Goal: Information Seeking & Learning: Learn about a topic

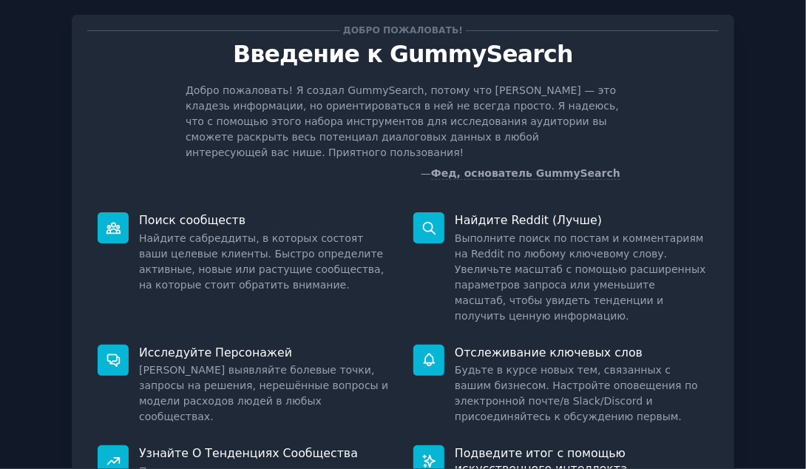
scroll to position [202, 0]
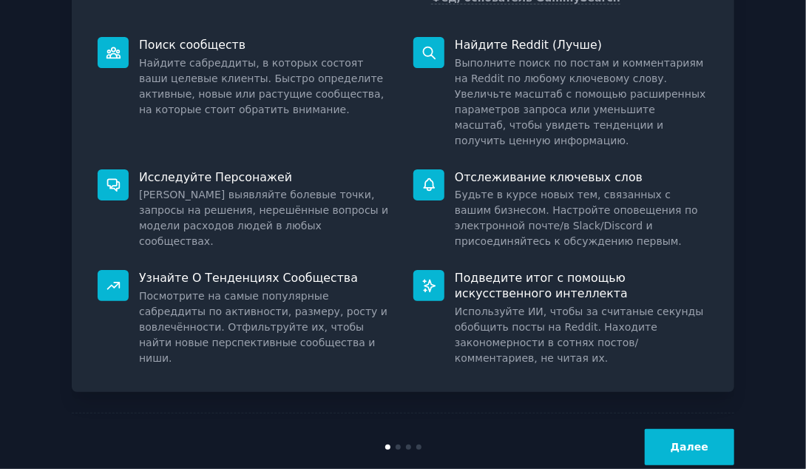
click at [701, 429] on button "Далее" at bounding box center [689, 447] width 89 height 36
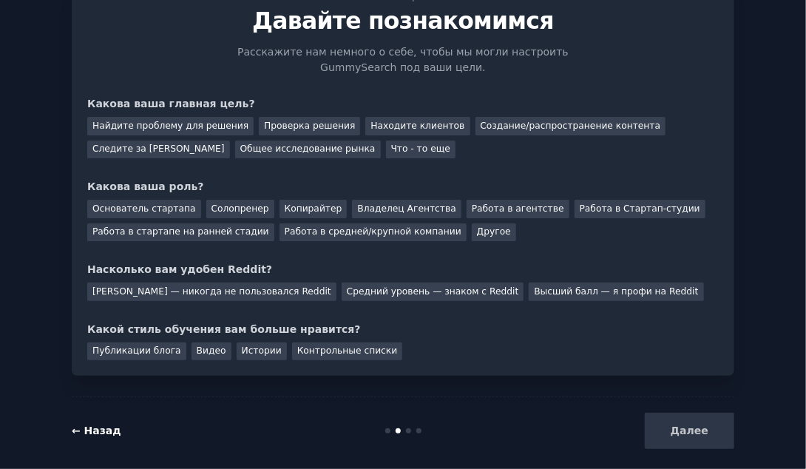
scroll to position [75, 0]
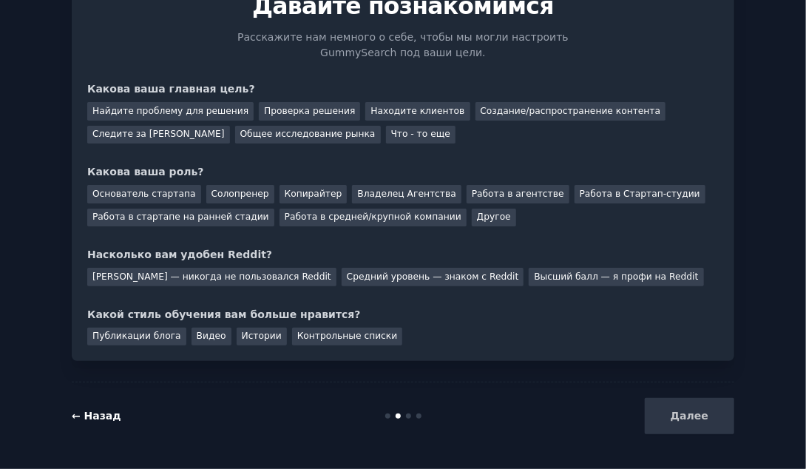
click at [88, 413] on link "← Назад" at bounding box center [97, 416] width 50 height 12
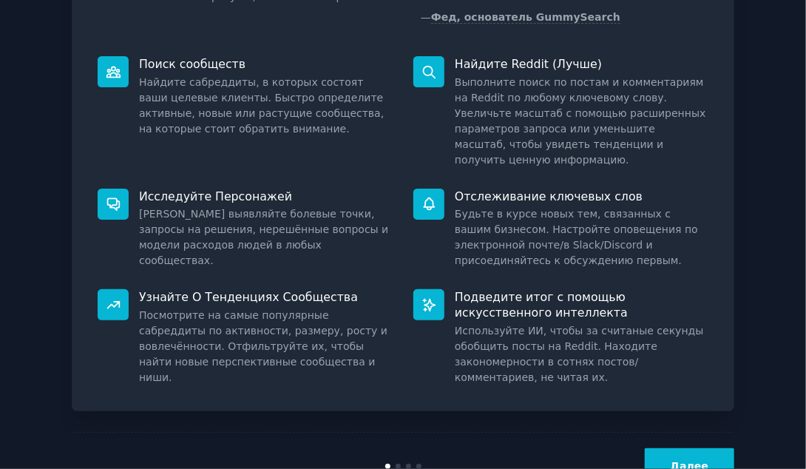
scroll to position [202, 0]
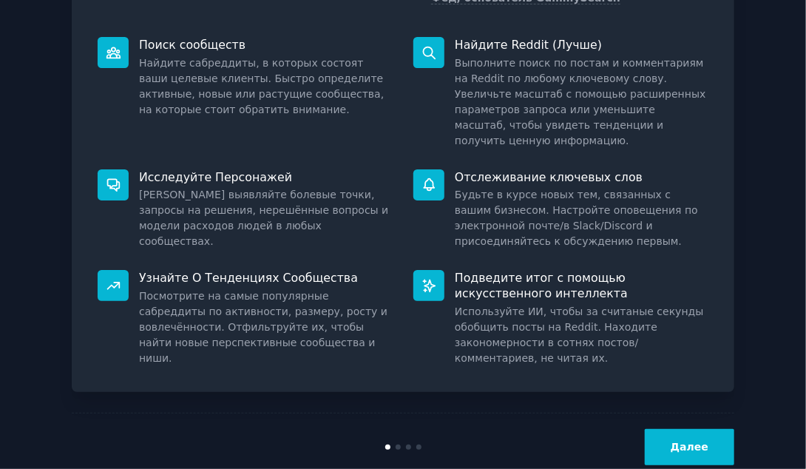
click at [689, 429] on button "Далее" at bounding box center [689, 447] width 89 height 36
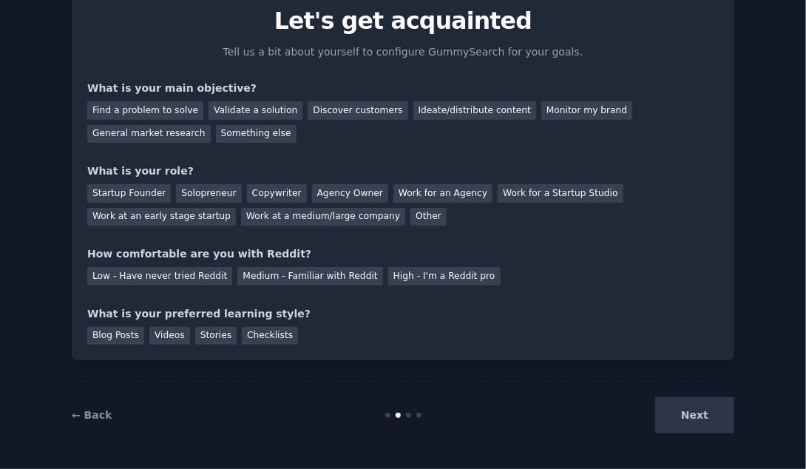
scroll to position [75, 0]
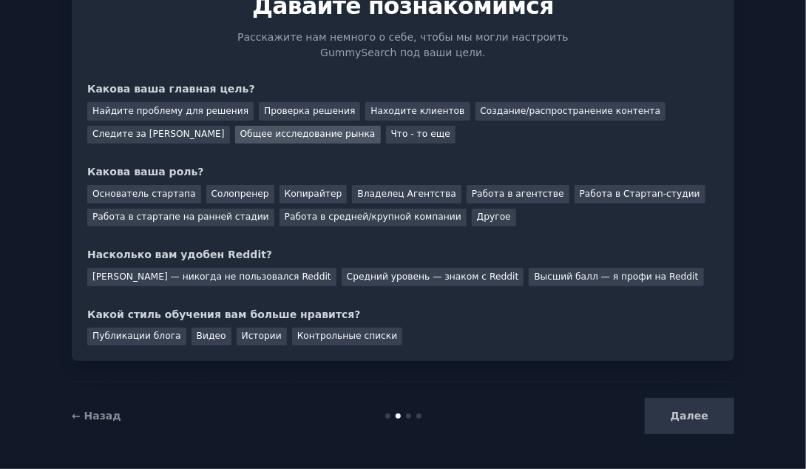
click at [274, 135] on div "Общее исследование рынка" at bounding box center [308, 135] width 146 height 18
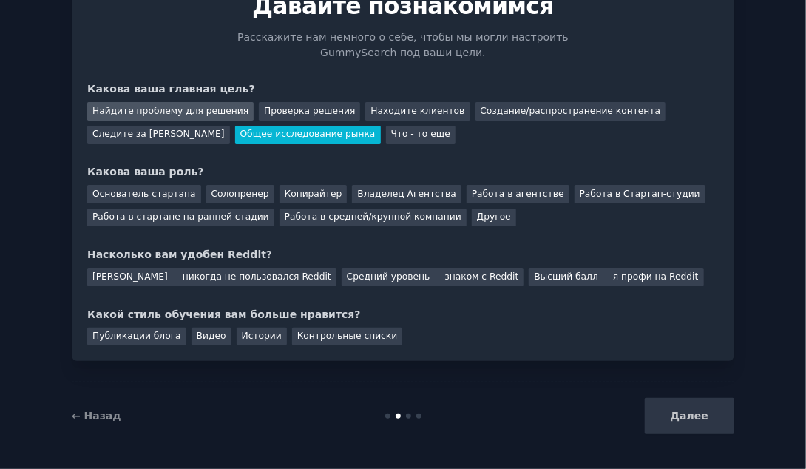
click at [181, 109] on div "Найдите проблему для решения" at bounding box center [170, 111] width 166 height 18
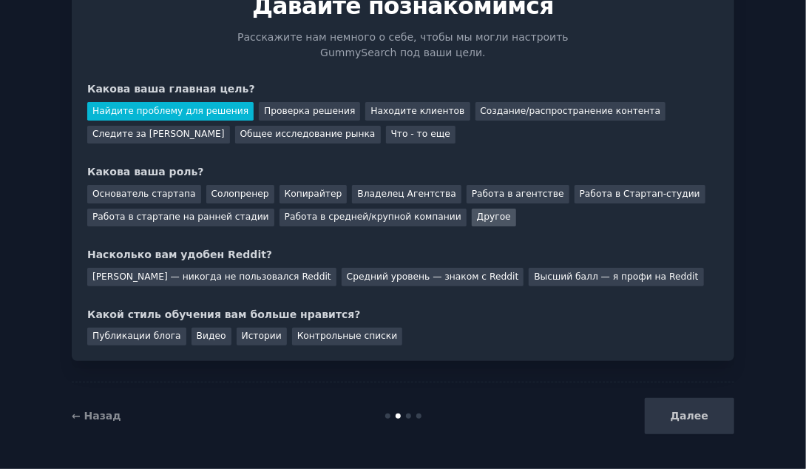
click at [472, 216] on div "Другое" at bounding box center [494, 218] width 44 height 18
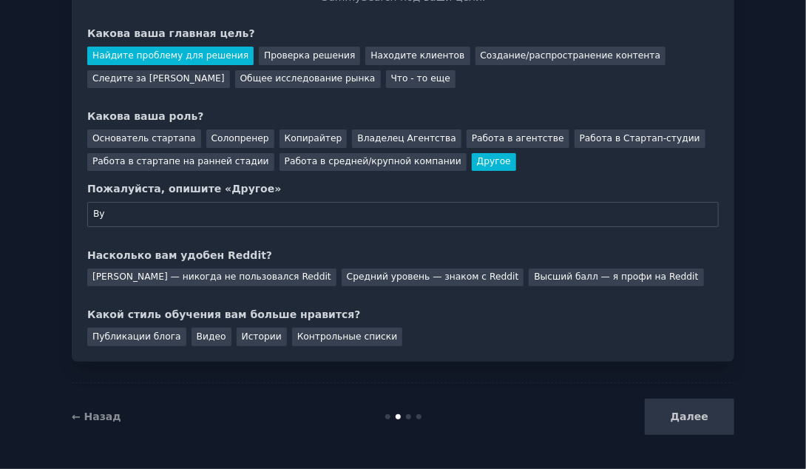
type input "В"
type input "H"
type input "Разработчик"
click at [219, 277] on div "[PERSON_NAME] — никогда не пользовался Reddit" at bounding box center [211, 277] width 249 height 18
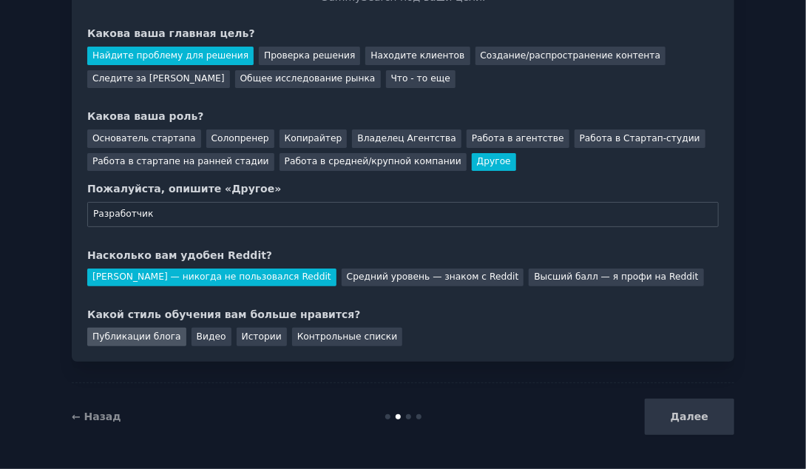
click at [150, 331] on div "Публикации блога" at bounding box center [136, 337] width 99 height 18
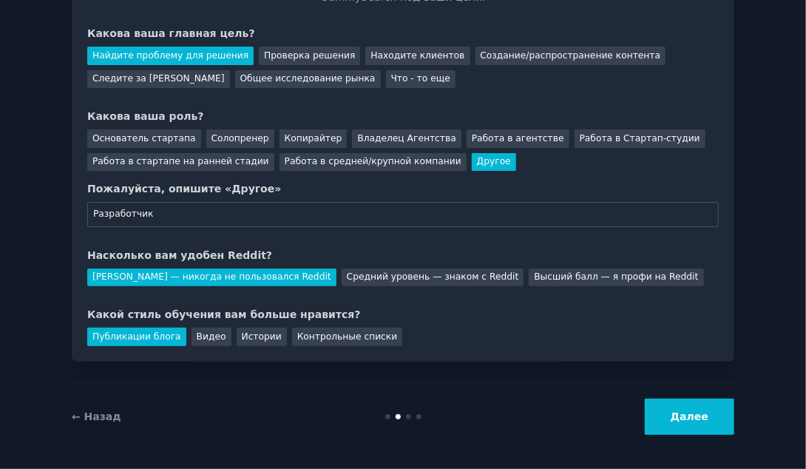
click at [679, 431] on button "Далее" at bounding box center [689, 417] width 89 height 36
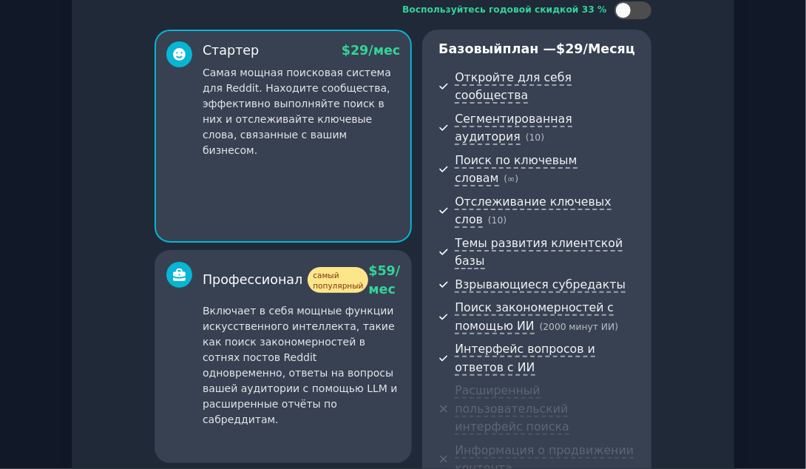
scroll to position [317, 0]
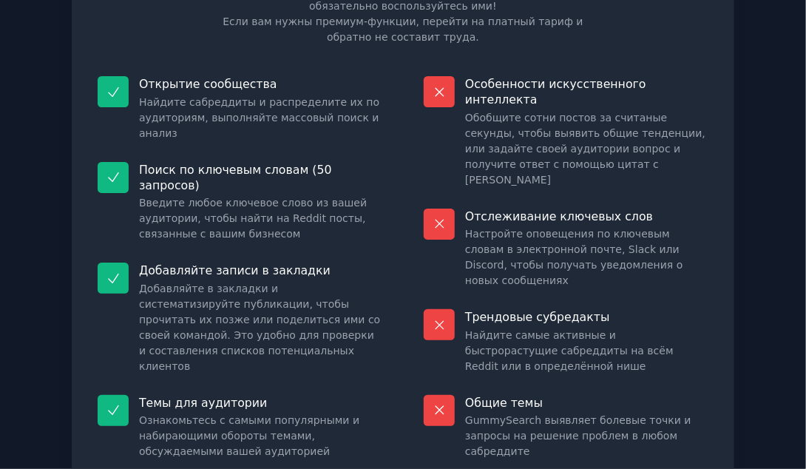
scroll to position [215, 0]
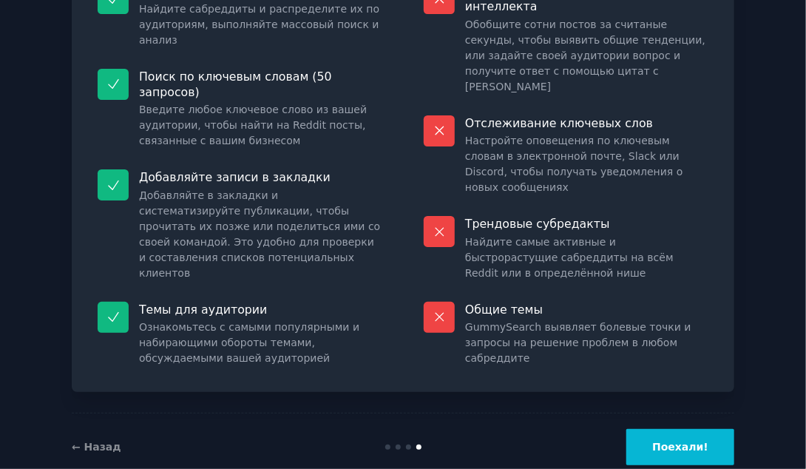
click at [672, 429] on button "Поехали!" at bounding box center [680, 447] width 108 height 36
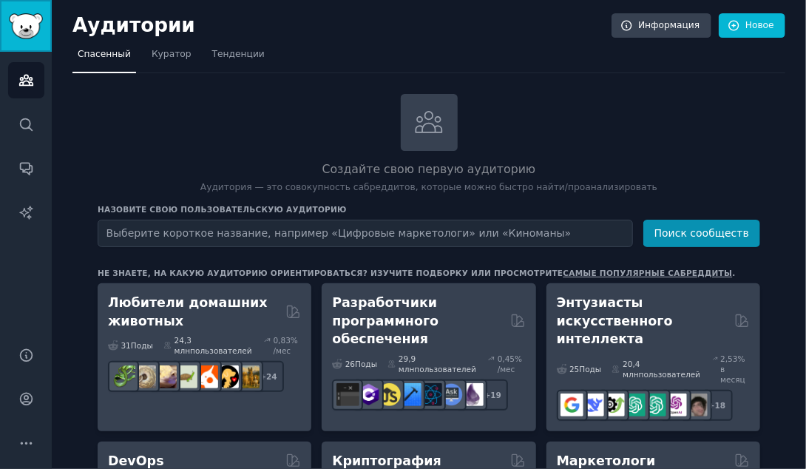
click at [30, 28] on img "Боковая панель" at bounding box center [26, 26] width 34 height 26
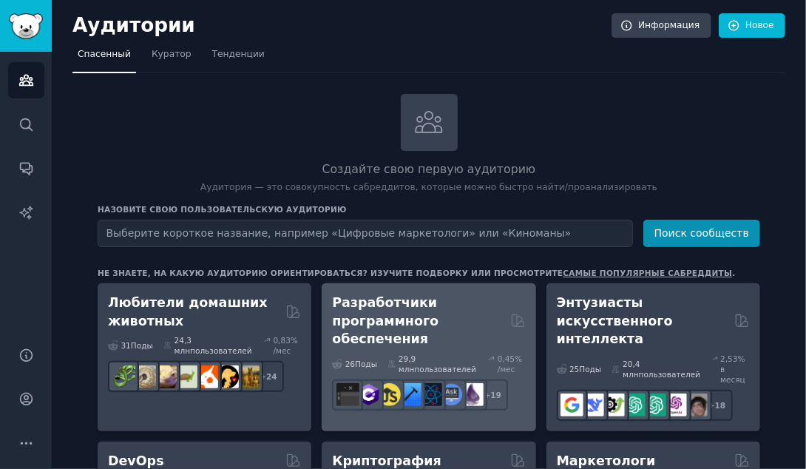
click at [419, 349] on div "26 Под ы 29,9 млн пользователей 0,45 % /мес r/Development, r/coolgithubprojects…" at bounding box center [428, 379] width 193 height 62
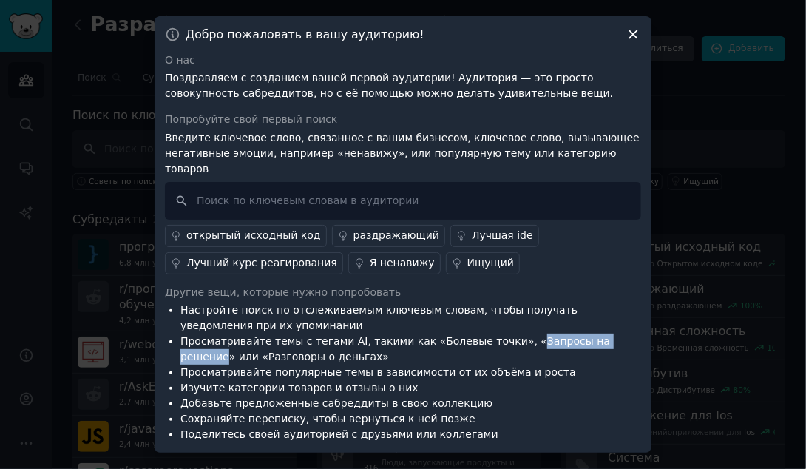
drag, startPoint x: 595, startPoint y: 335, endPoint x: 496, endPoint y: 331, distance: 99.2
click at [496, 334] on li "Просматривайте темы с тегами AI, такими как «Болевые точки», «Запросы на решени…" at bounding box center [410, 349] width 461 height 31
copy li "Запросы на решение"
click at [403, 186] on input "text" at bounding box center [403, 201] width 476 height 38
paste input "Запросы на решение"
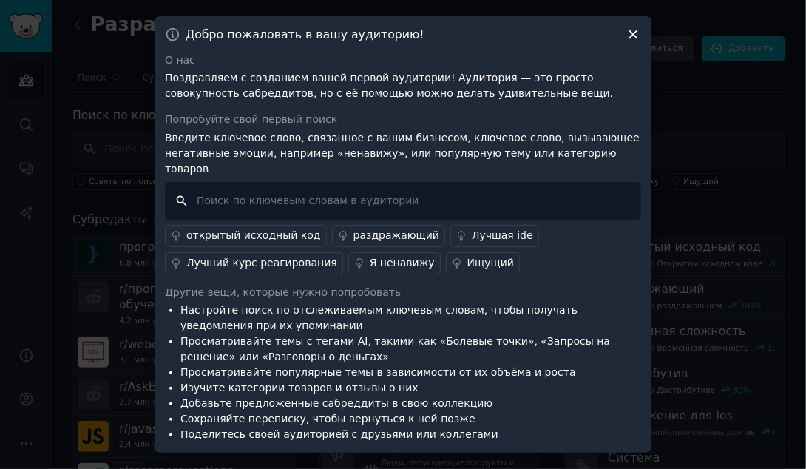
type input "Запросы на решение"
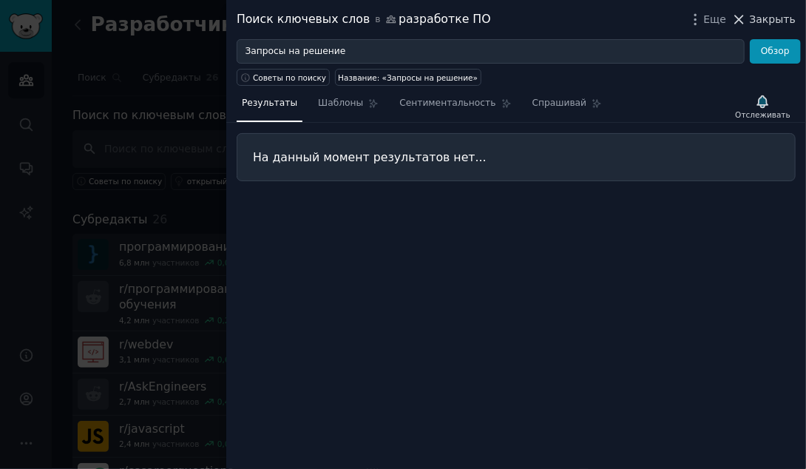
click at [757, 20] on span "Закрыть" at bounding box center [773, 20] width 46 height 16
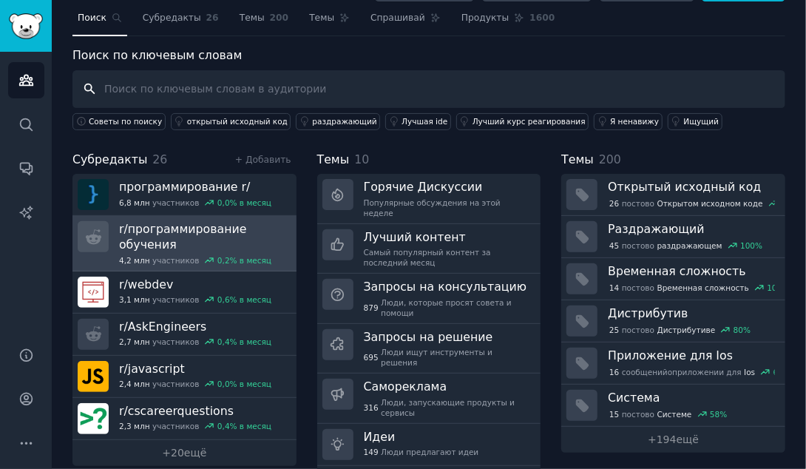
scroll to position [72, 0]
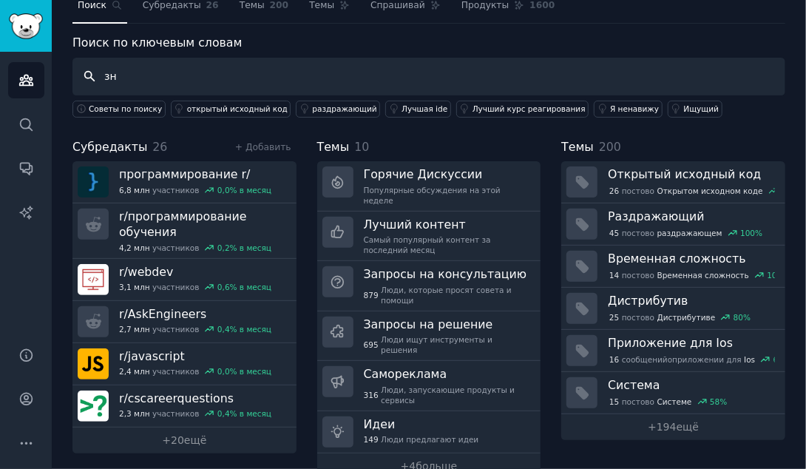
type input "з"
type input "python"
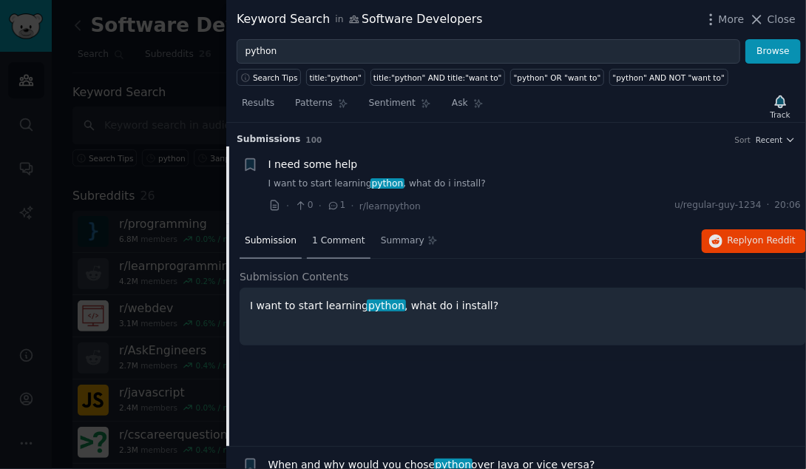
click at [338, 238] on span "1 Comment" at bounding box center [338, 240] width 53 height 13
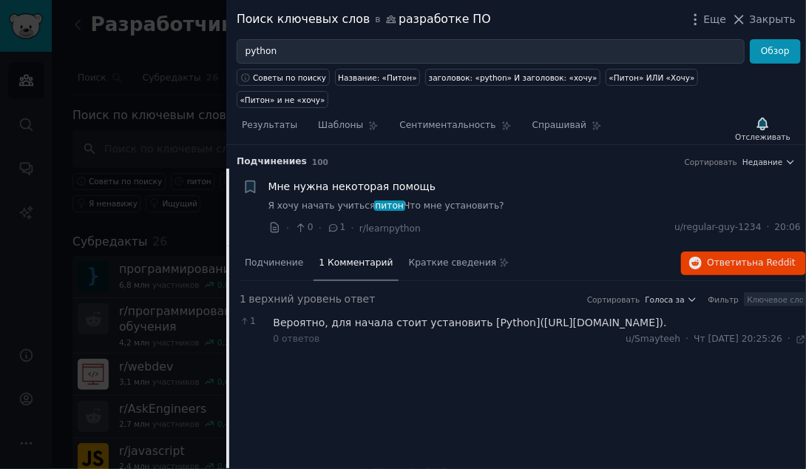
click at [429, 378] on div "Подчинение 1 Комментарий Краткие сведения Ответить на Reddit 1 верхний уровень …" at bounding box center [523, 357] width 567 height 222
click at [331, 224] on icon at bounding box center [334, 227] width 8 height 7
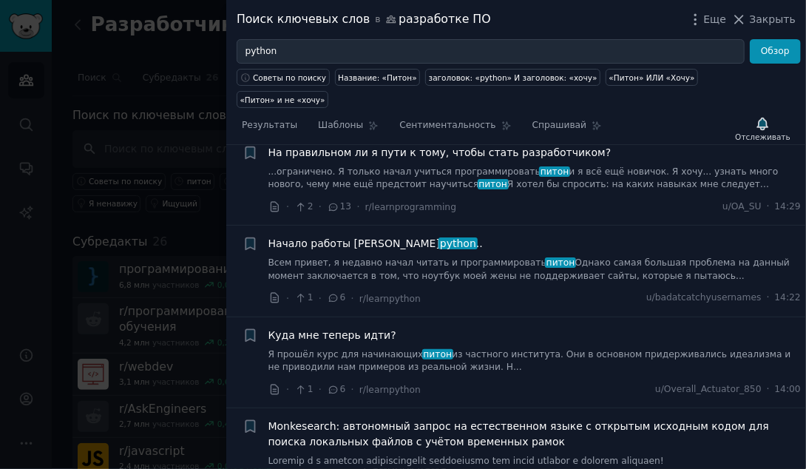
scroll to position [1146, 0]
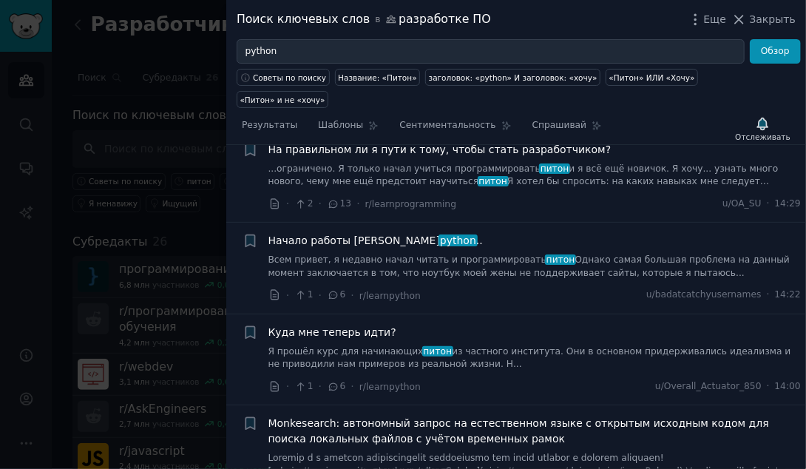
click at [338, 325] on span "Куда мне теперь идти?" at bounding box center [332, 333] width 128 height 16
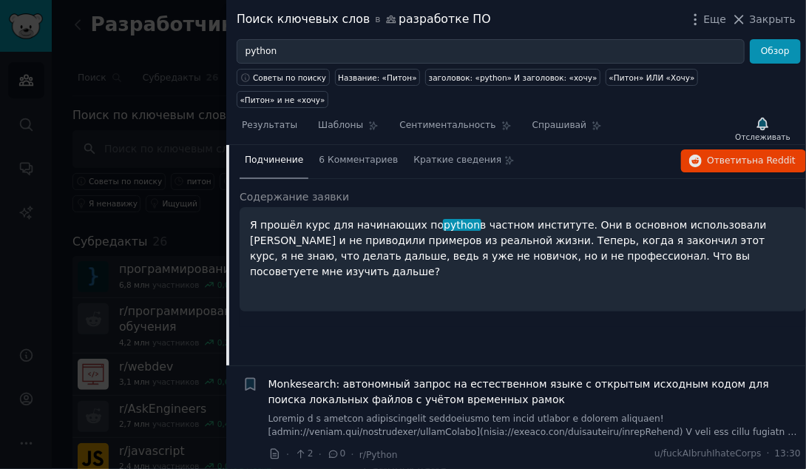
scroll to position [1140, 0]
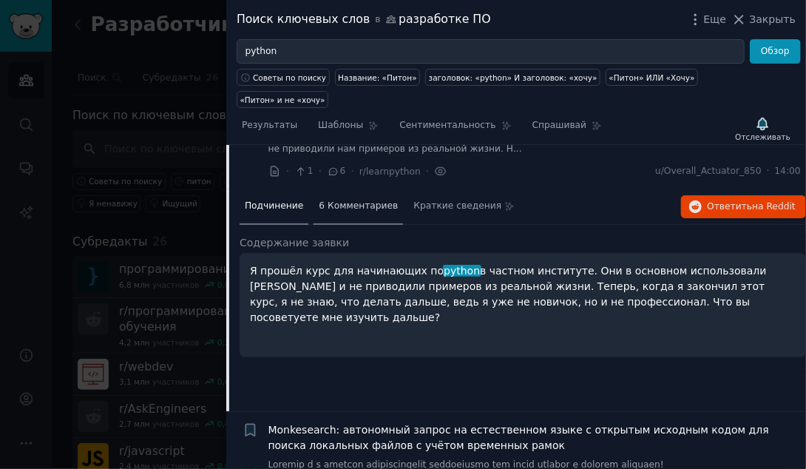
click at [364, 200] on span "6 Комментариев" at bounding box center [358, 206] width 79 height 13
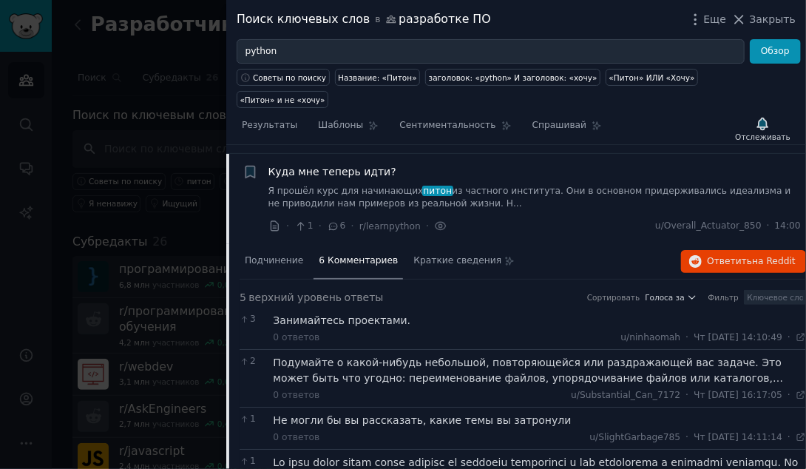
scroll to position [1084, 0]
click at [744, 27] on icon at bounding box center [740, 20] width 16 height 16
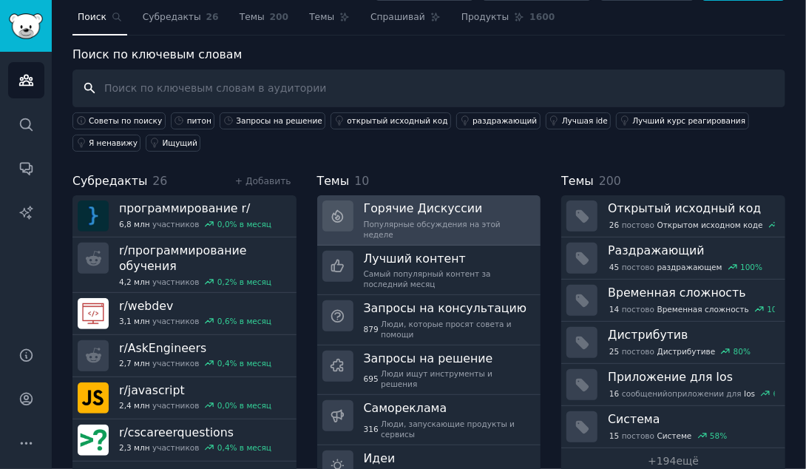
scroll to position [62, 0]
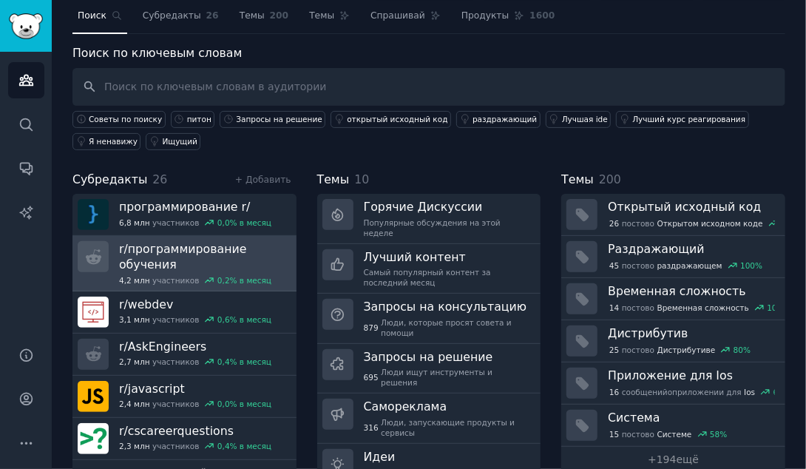
click at [172, 247] on h3 "r/ программирование обучения" at bounding box center [202, 256] width 167 height 31
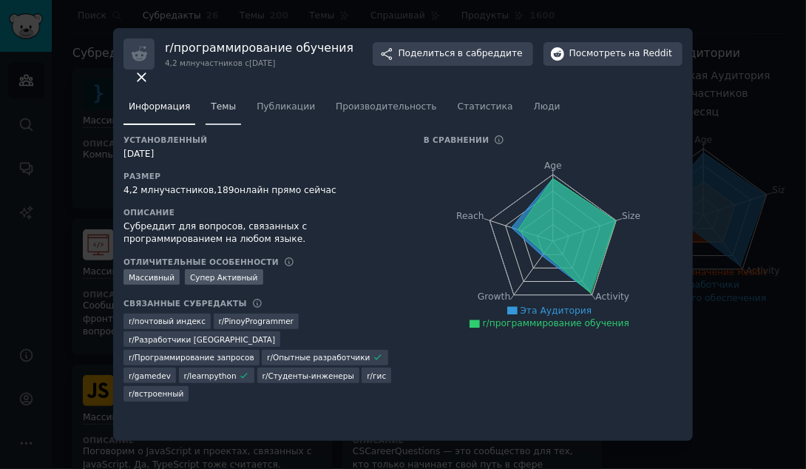
click at [222, 104] on span "Темы" at bounding box center [223, 107] width 25 height 13
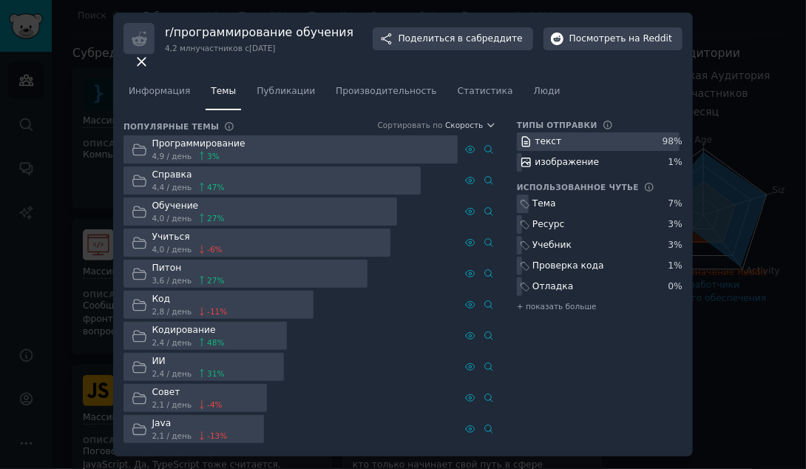
click at [181, 262] on div "Питон" at bounding box center [188, 268] width 72 height 13
click at [178, 262] on div "Питон" at bounding box center [188, 268] width 72 height 13
click at [283, 91] on link "Публикации" at bounding box center [285, 95] width 69 height 30
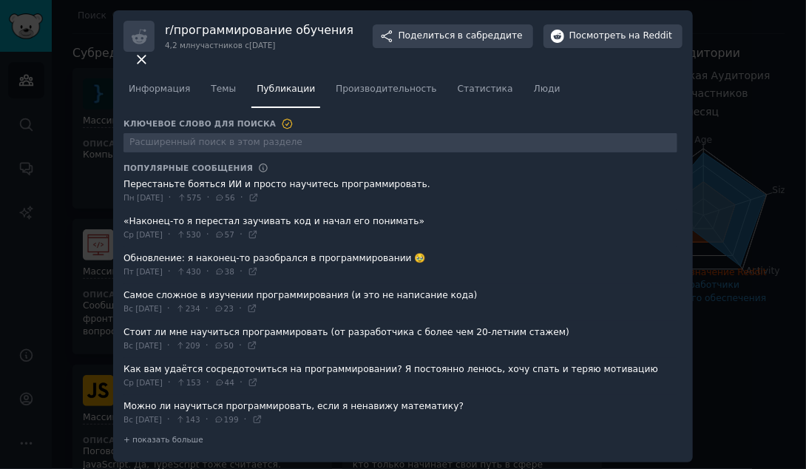
click at [365, 180] on span at bounding box center [401, 191] width 554 height 36
click at [149, 52] on icon at bounding box center [142, 60] width 16 height 16
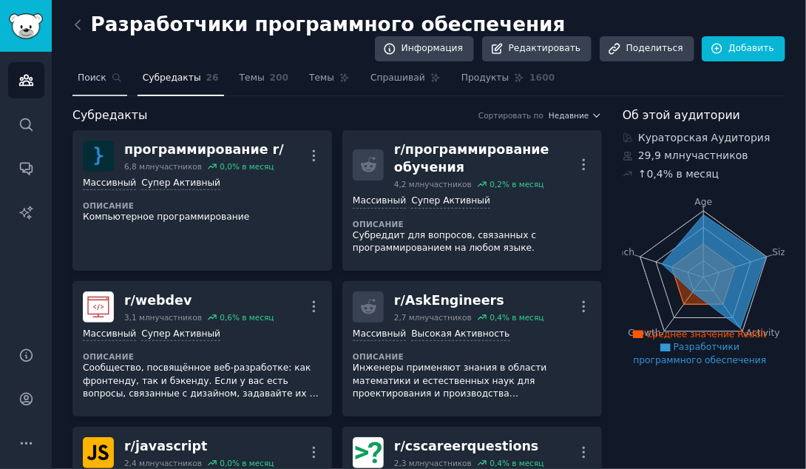
click at [112, 81] on icon at bounding box center [117, 77] width 10 height 10
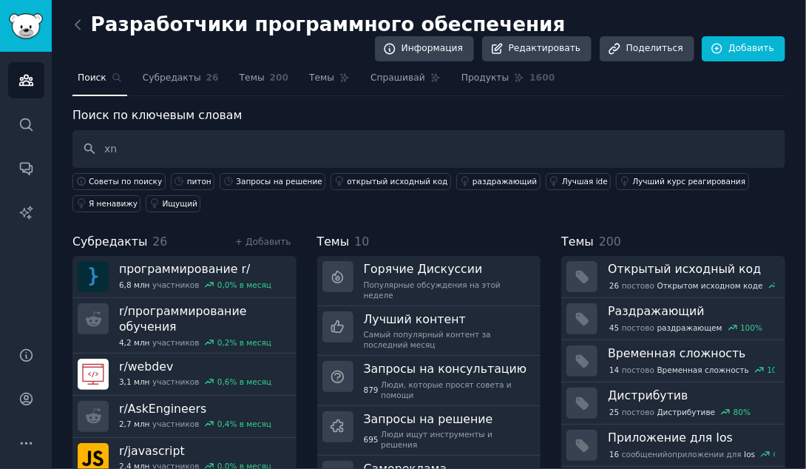
type input "x"
type input "боль"
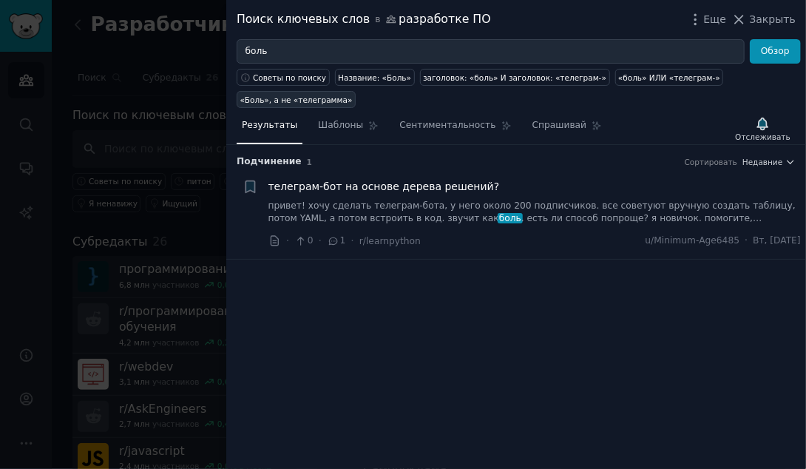
click at [353, 95] on div "«Боль», а не «телеграмма»" at bounding box center [296, 100] width 112 height 10
type input ""боль" AND NOT "telegram-""
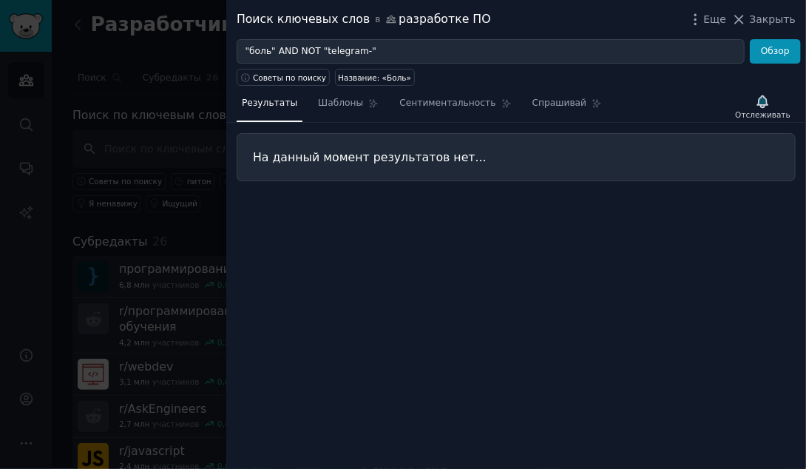
click at [132, 58] on div at bounding box center [403, 234] width 806 height 469
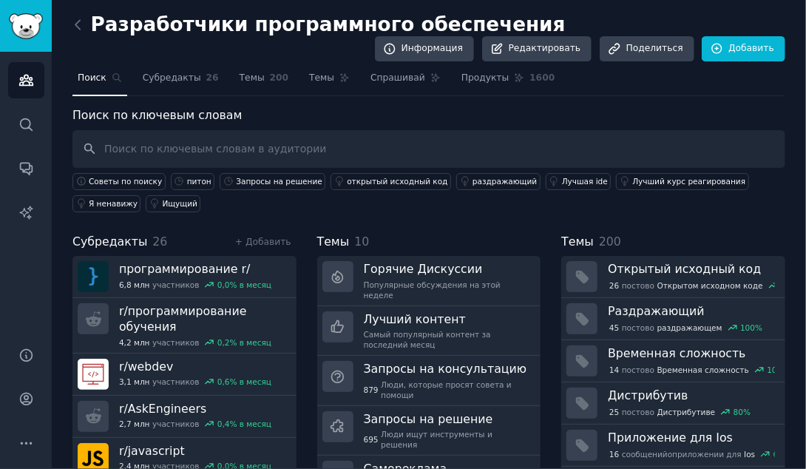
click at [81, 33] on link at bounding box center [81, 25] width 18 height 24
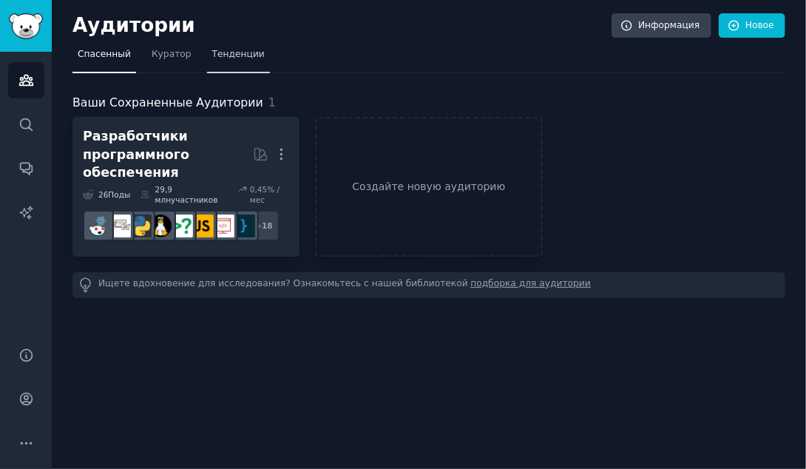
click at [220, 51] on span "Тенденции" at bounding box center [238, 54] width 53 height 13
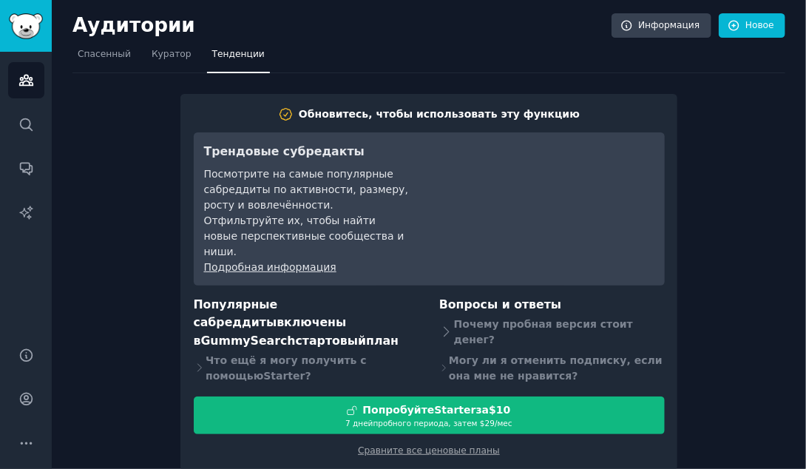
click at [86, 27] on h2 "Аудитории" at bounding box center [341, 26] width 539 height 24
click at [0, 18] on link "Боковая панель" at bounding box center [26, 26] width 52 height 52
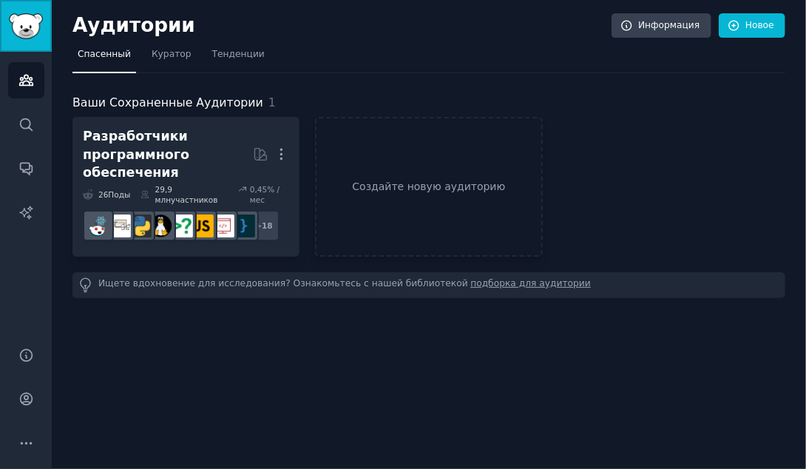
click at [29, 24] on img "Боковая панель" at bounding box center [26, 26] width 34 height 26
click at [22, 78] on icon "Боковая панель" at bounding box center [25, 80] width 13 height 10
click at [735, 27] on icon at bounding box center [734, 25] width 13 height 13
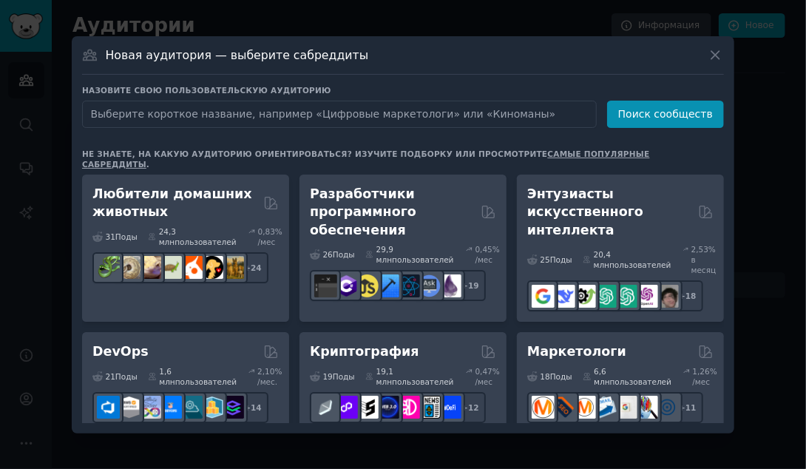
click at [246, 115] on input "text" at bounding box center [339, 114] width 515 height 27
type input "боль"
click button "Поиск сообществ" at bounding box center [665, 114] width 117 height 27
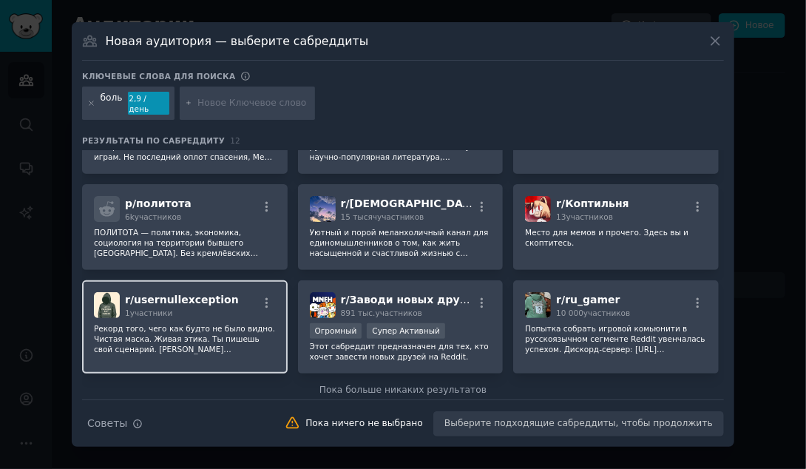
scroll to position [177, 0]
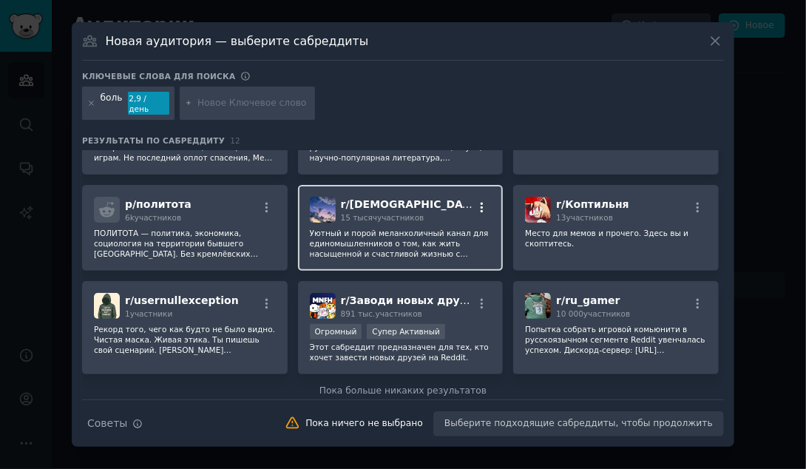
click at [478, 201] on icon "button" at bounding box center [482, 207] width 13 height 13
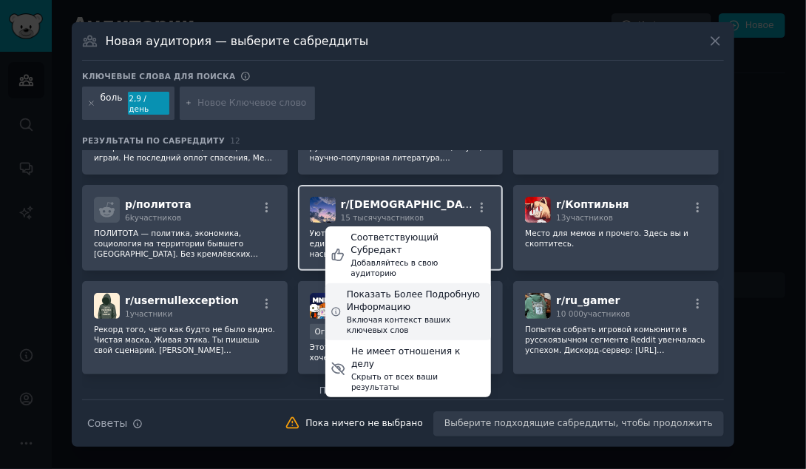
click at [401, 314] on div "Включая контекст ваших ключевых слов" at bounding box center [416, 324] width 139 height 21
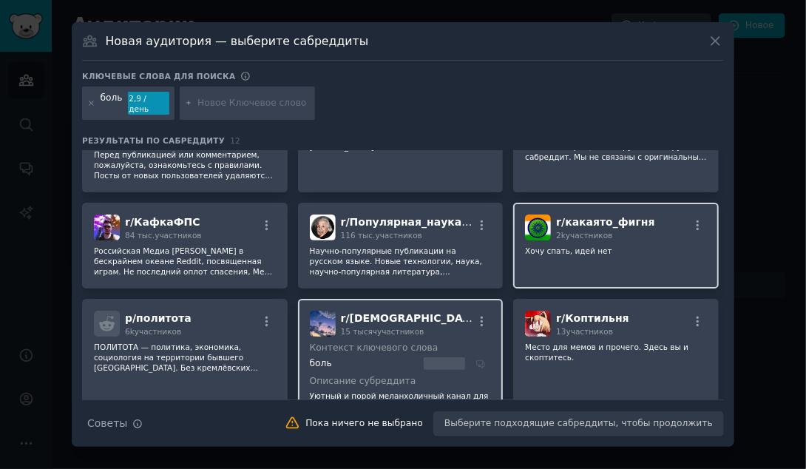
scroll to position [0, 0]
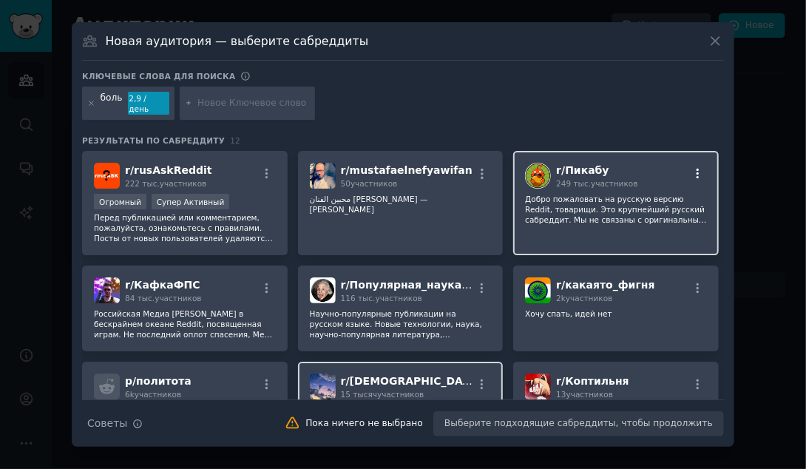
click at [697, 167] on icon "button" at bounding box center [698, 173] width 13 height 13
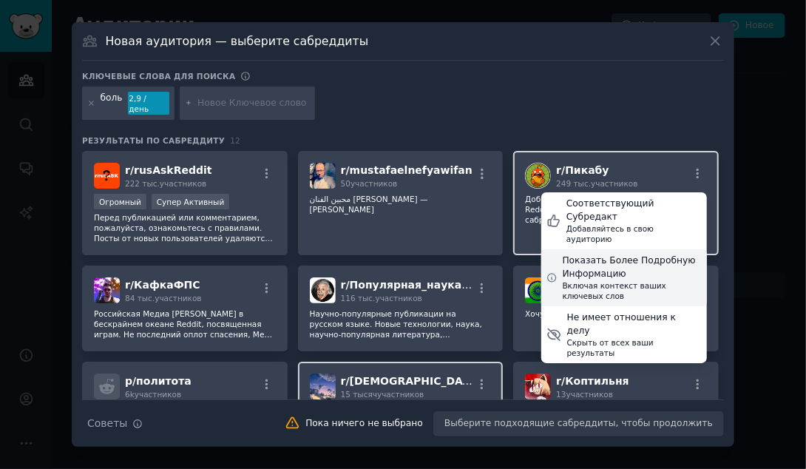
click at [609, 280] on div "Включая контекст ваших ключевых слов" at bounding box center [632, 290] width 139 height 21
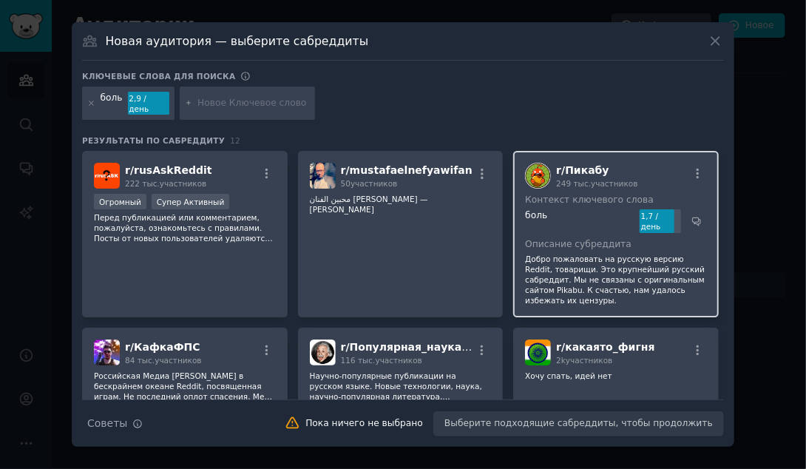
click at [652, 213] on div "1,7 / день" at bounding box center [660, 221] width 41 height 24
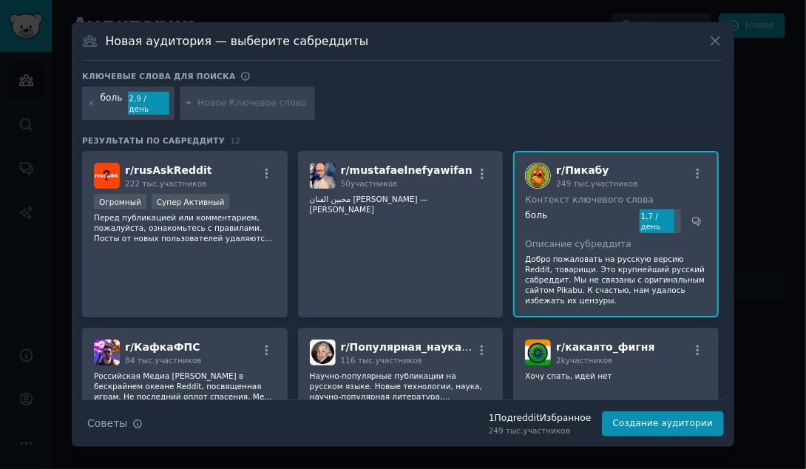
click at [553, 254] on p "Добро пожаловать на русскую версию Reddit, товарищи. Это крупнейший русский саб…" at bounding box center [616, 280] width 182 height 52
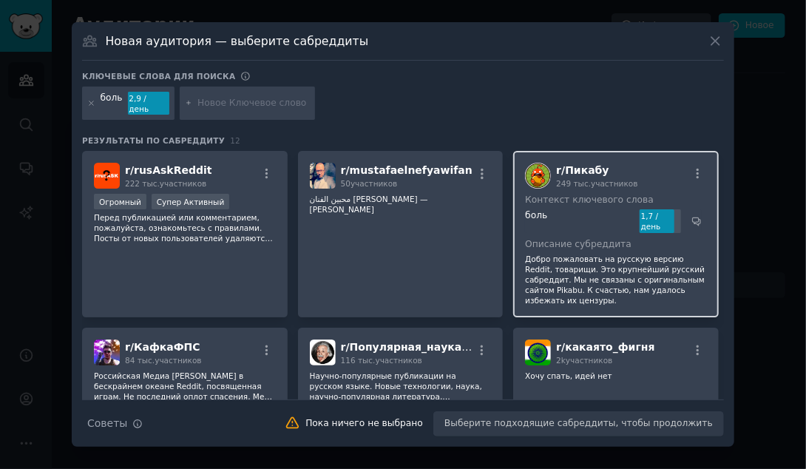
click at [566, 215] on div "боль" at bounding box center [579, 221] width 109 height 24
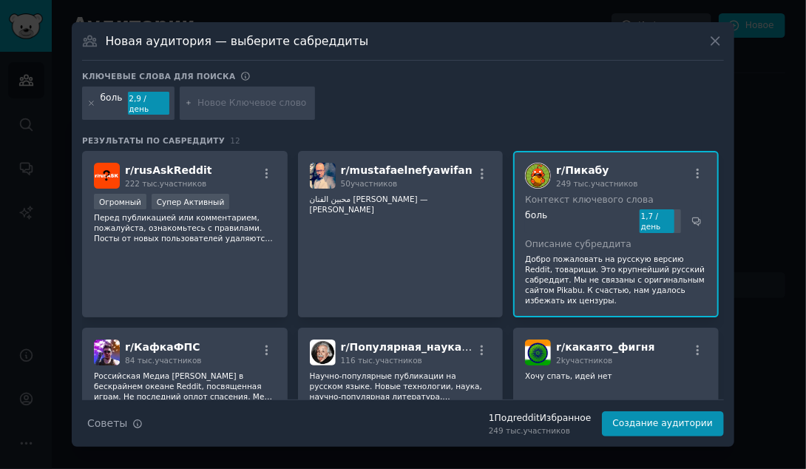
click at [575, 164] on span "r/ Пикабу" at bounding box center [582, 170] width 53 height 12
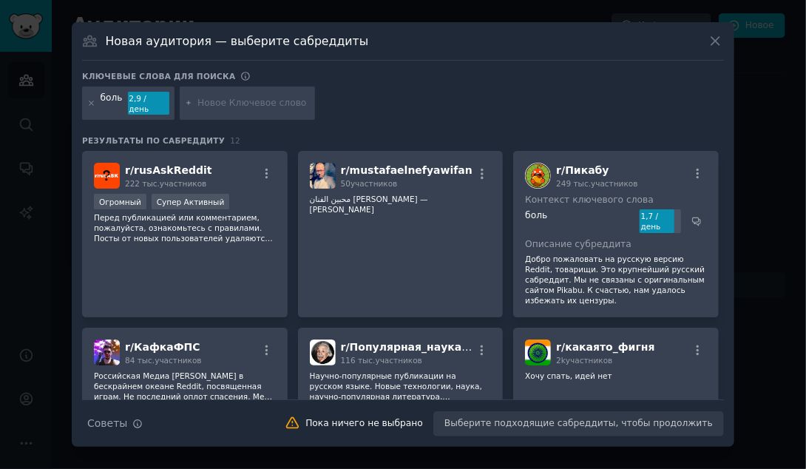
click at [654, 110] on div "боль 2,9 / день" at bounding box center [403, 106] width 642 height 39
click at [699, 167] on icon "button" at bounding box center [698, 173] width 13 height 13
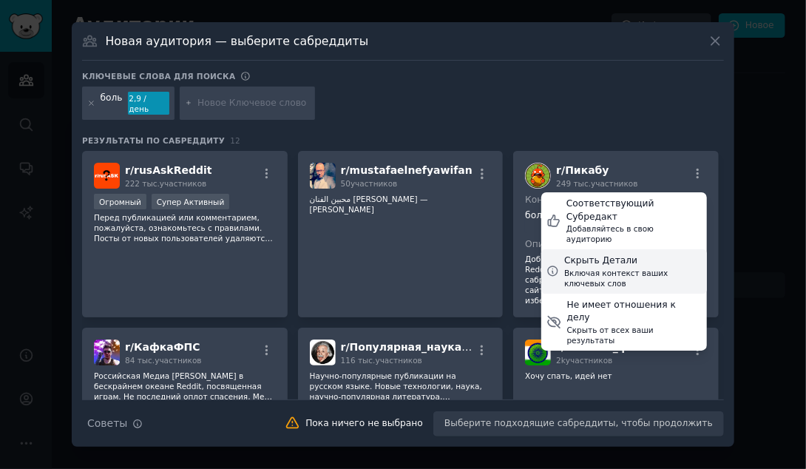
click at [613, 254] on div "Скрыть Детали" at bounding box center [633, 260] width 138 height 13
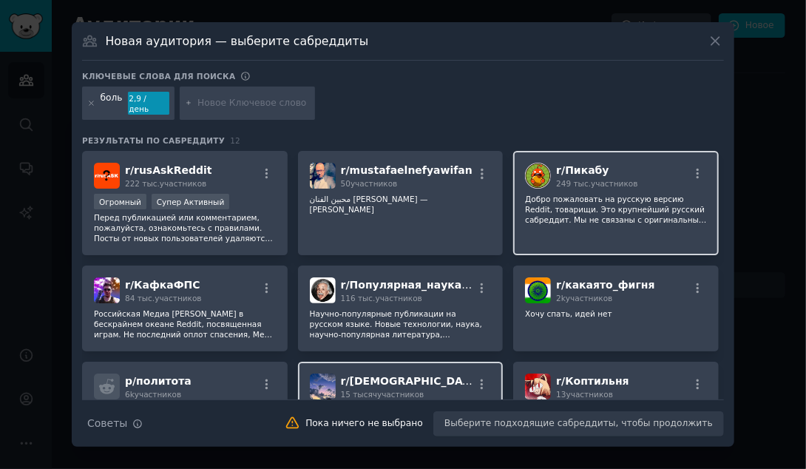
click at [592, 194] on p "Добро пожаловать на русскую версию Reddit, товарищи. Это крупнейший русский саб…" at bounding box center [616, 209] width 182 height 31
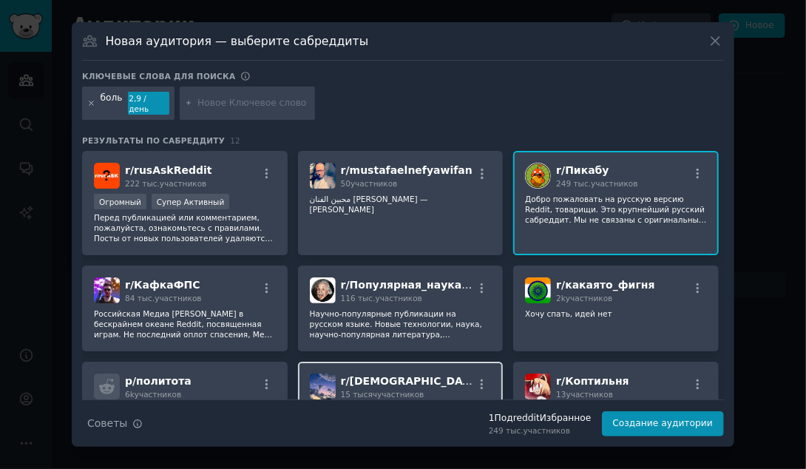
click at [89, 101] on icon at bounding box center [91, 103] width 8 height 8
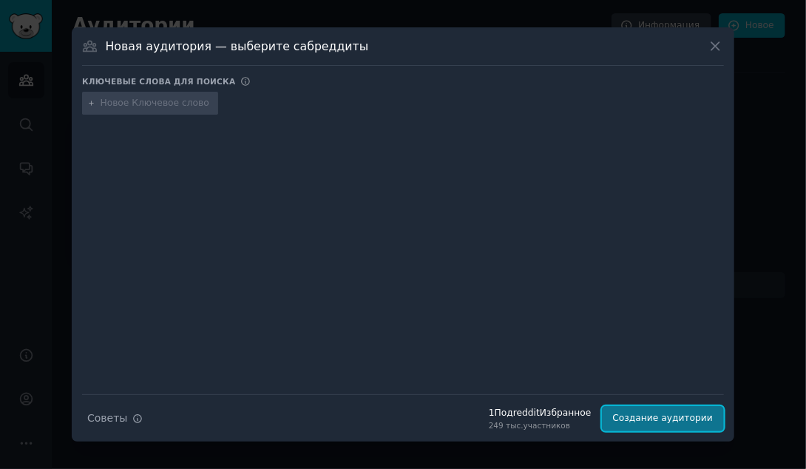
click at [627, 416] on button "Создание аудитории" at bounding box center [663, 418] width 122 height 25
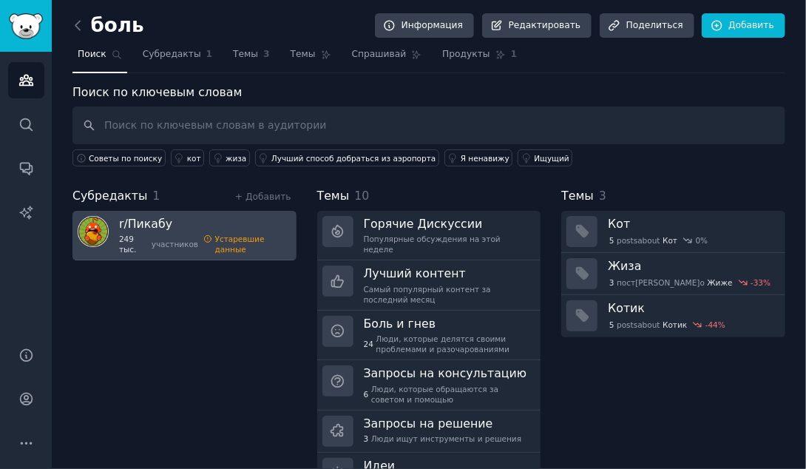
click at [242, 234] on div "Устаревшие данные" at bounding box center [250, 244] width 71 height 21
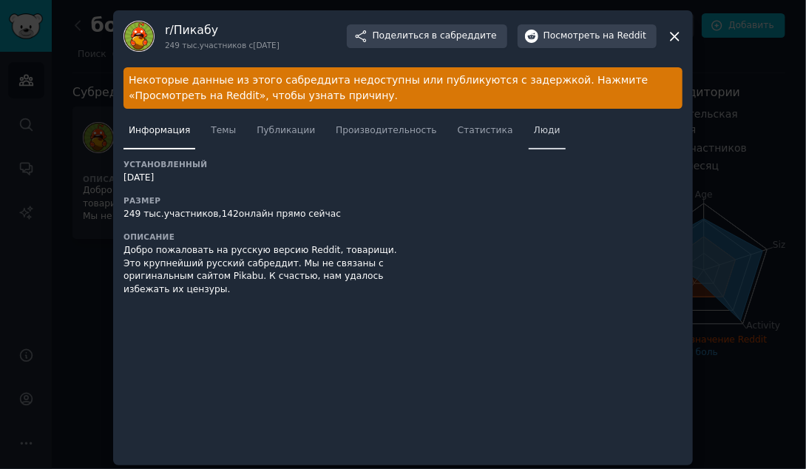
click at [534, 132] on span "Люди" at bounding box center [547, 130] width 27 height 13
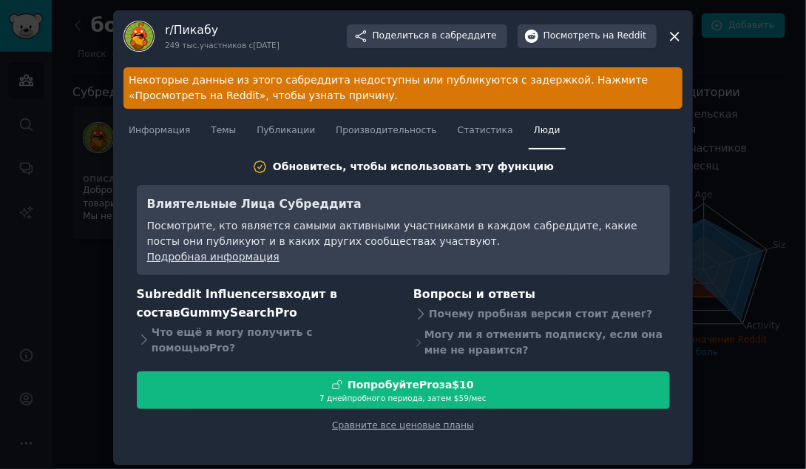
click at [672, 35] on icon at bounding box center [675, 37] width 8 height 8
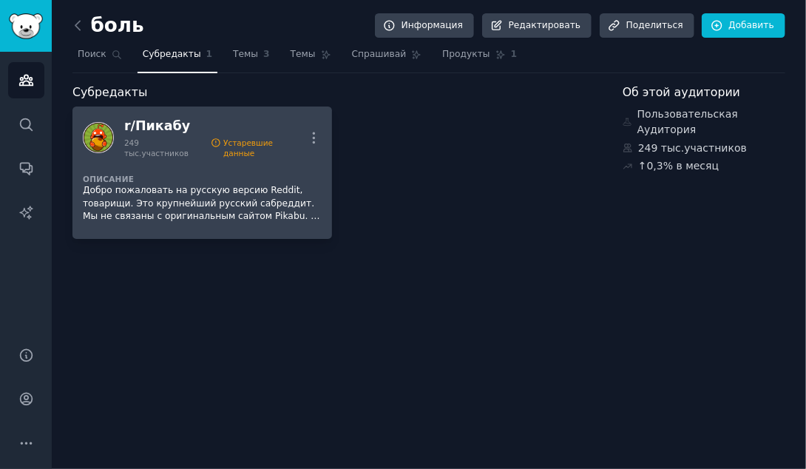
click at [305, 132] on div "r/ Пикабу 249 тыс. участников Устаревшие данные Еще" at bounding box center [202, 137] width 239 height 41
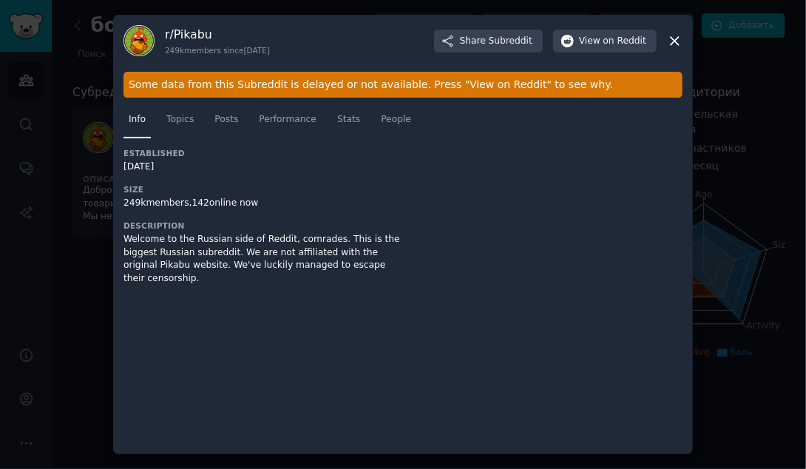
click at [669, 37] on icon at bounding box center [675, 41] width 16 height 16
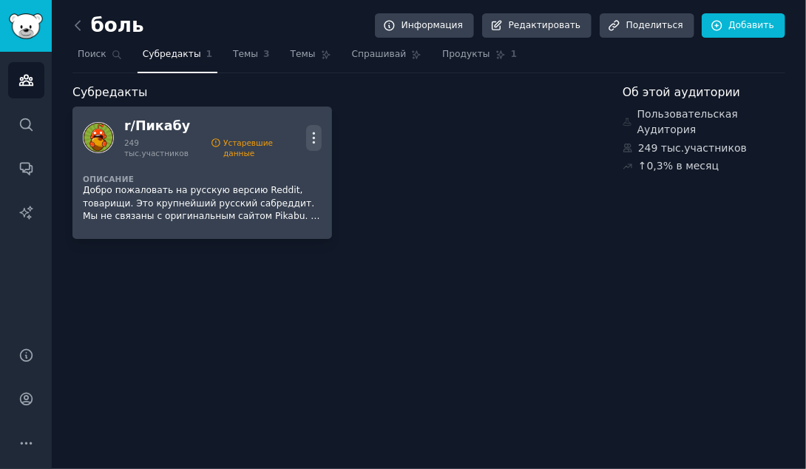
click at [313, 130] on icon "button" at bounding box center [314, 138] width 16 height 16
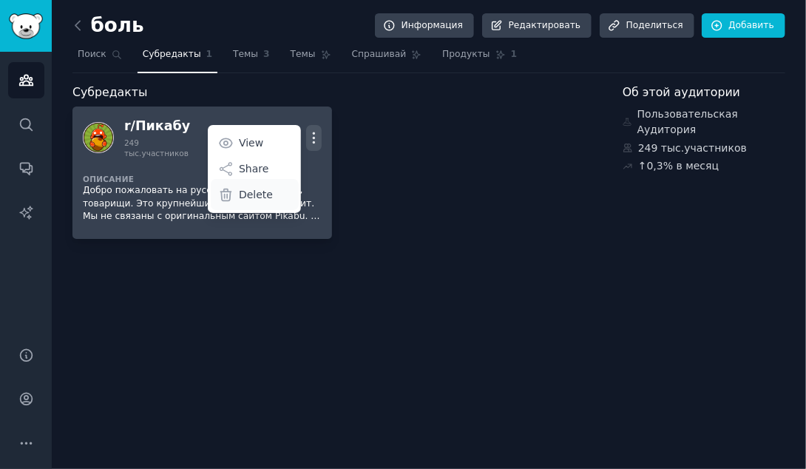
click at [261, 189] on p "Delete" at bounding box center [256, 195] width 34 height 16
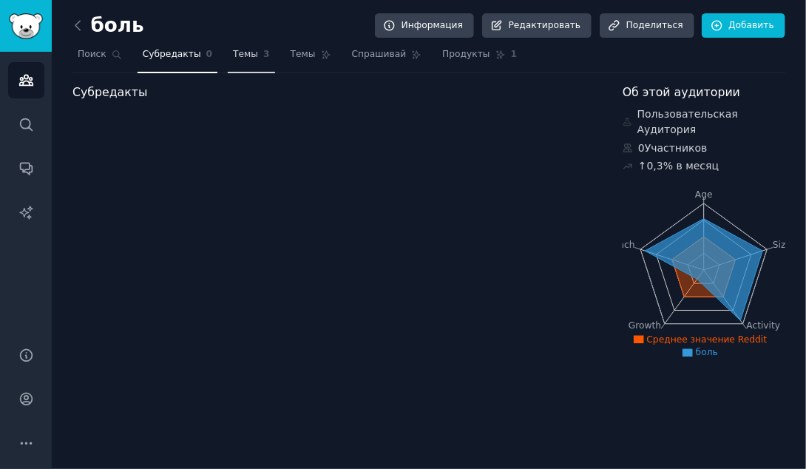
click at [230, 43] on link "Темы 3" at bounding box center [251, 58] width 47 height 30
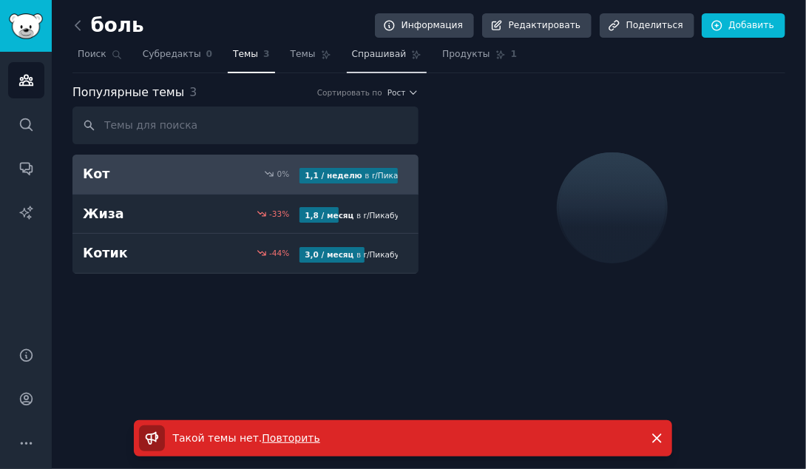
click at [352, 51] on span "Спрашивай" at bounding box center [379, 54] width 55 height 13
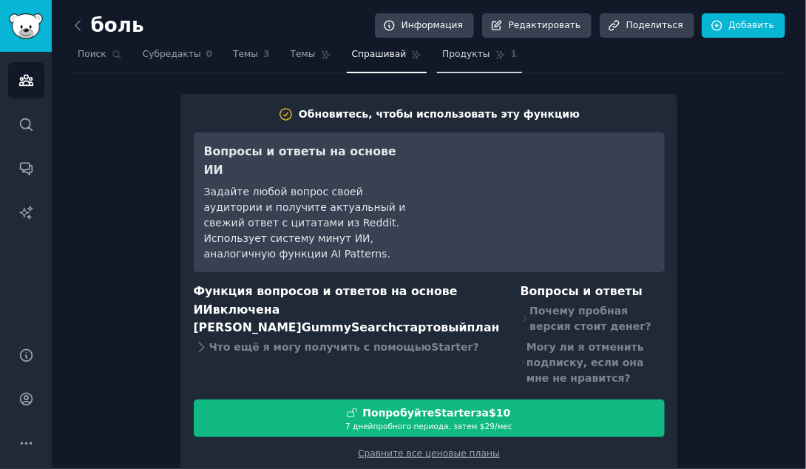
click at [468, 44] on link "Продукты 1" at bounding box center [479, 58] width 85 height 30
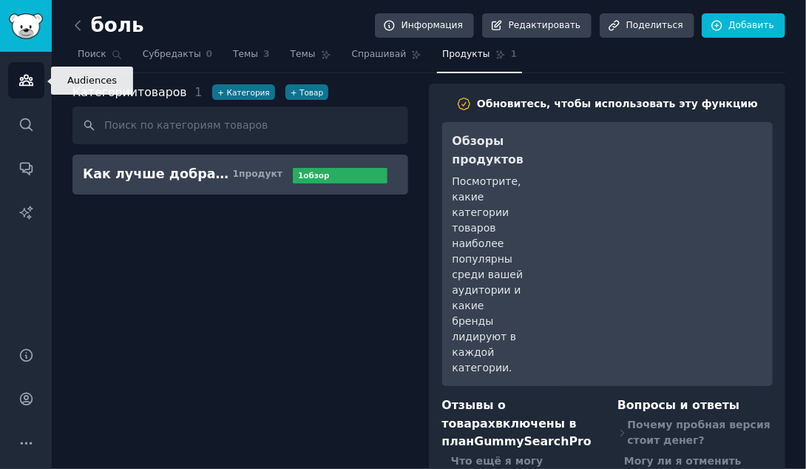
click at [12, 87] on link "Аудитории" at bounding box center [26, 80] width 36 height 36
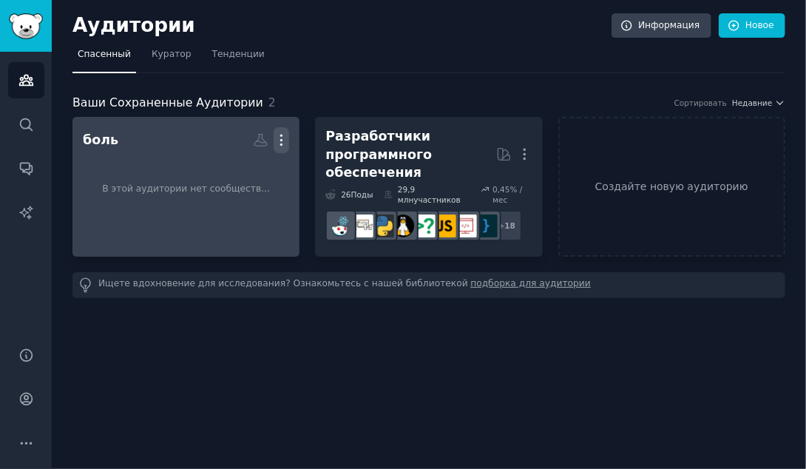
click at [285, 138] on icon "button" at bounding box center [282, 140] width 16 height 16
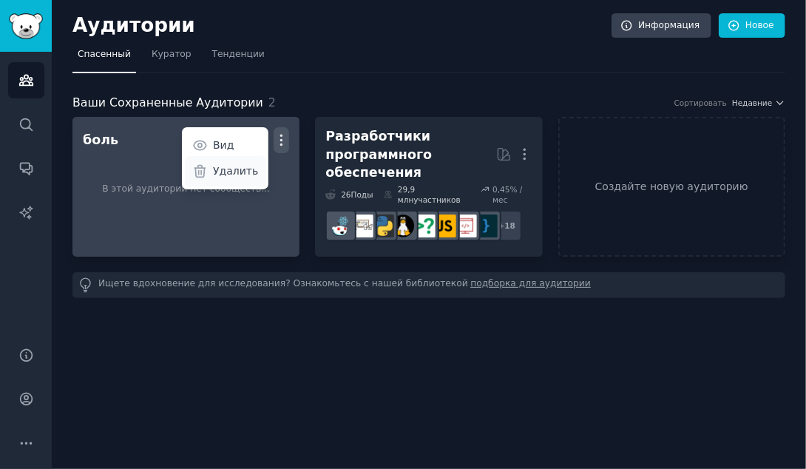
click at [245, 174] on p "Удалить" at bounding box center [235, 171] width 45 height 16
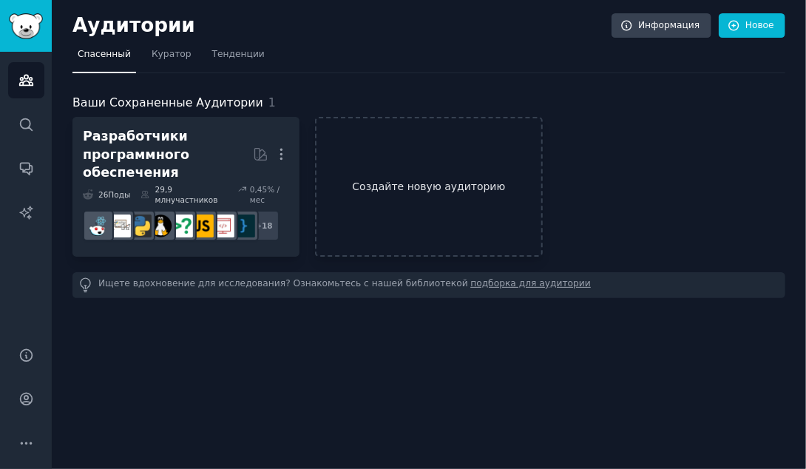
click at [391, 175] on link "Создайте новую аудиторию" at bounding box center [428, 187] width 227 height 140
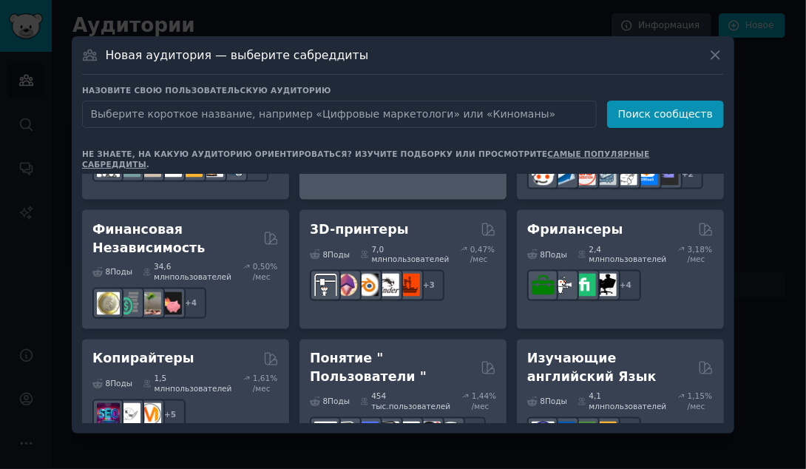
scroll to position [1004, 0]
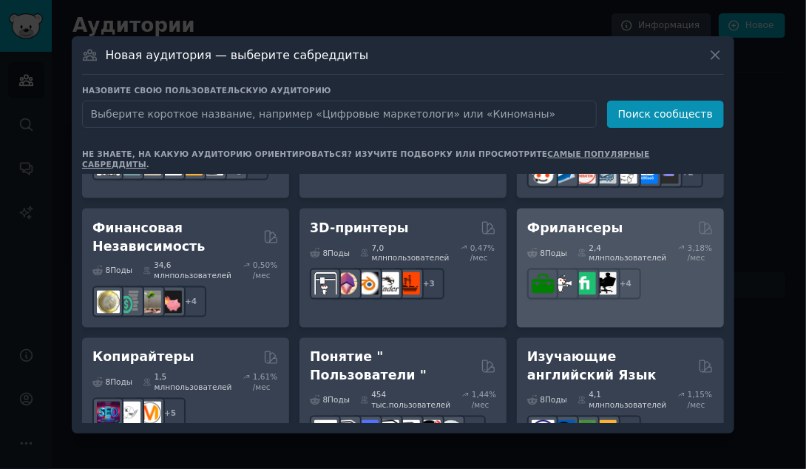
click at [614, 243] on div "2,4 млн пользователей" at bounding box center [623, 253] width 90 height 21
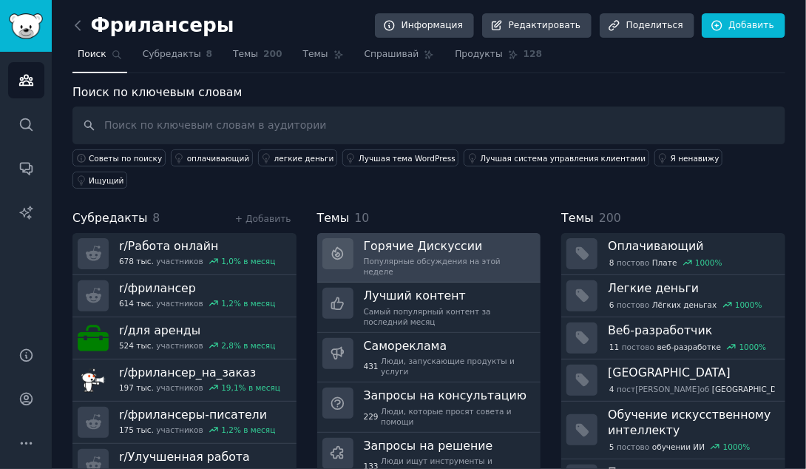
scroll to position [53, 0]
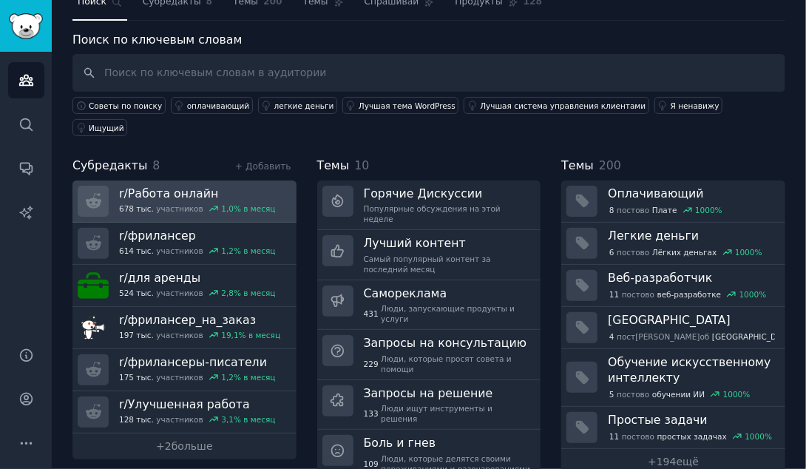
click at [178, 186] on div "r/ Работа онлайн 678 тыс. участников 1,0 % в месяц" at bounding box center [197, 201] width 156 height 31
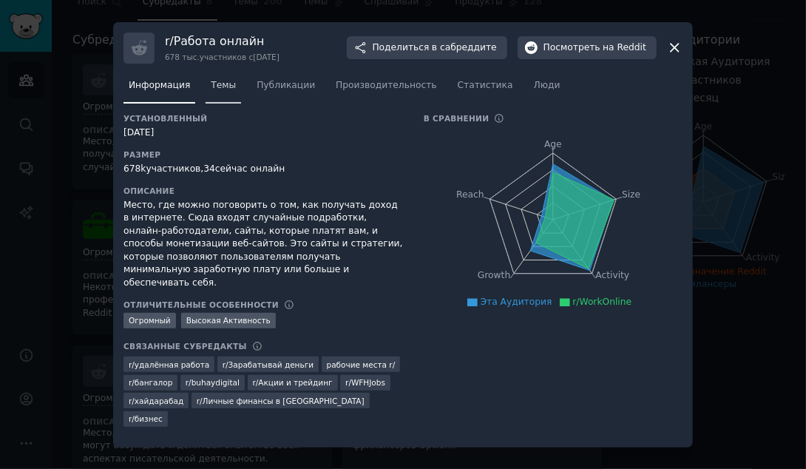
click at [217, 92] on span "Темы" at bounding box center [223, 85] width 25 height 13
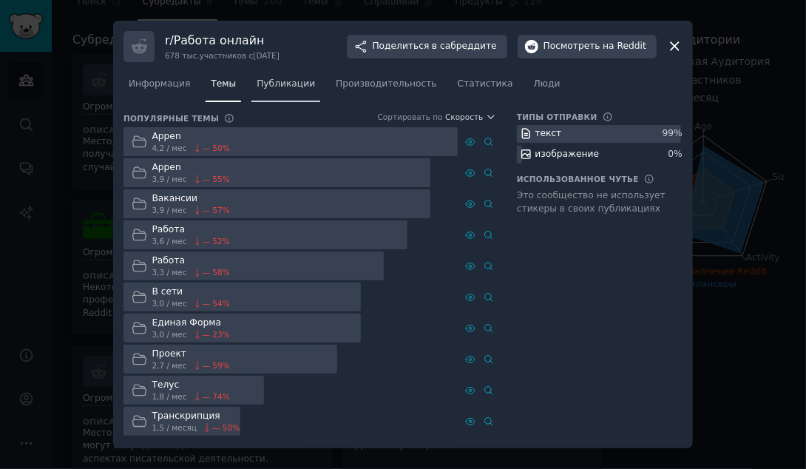
click at [278, 84] on span "Публикации" at bounding box center [286, 84] width 58 height 13
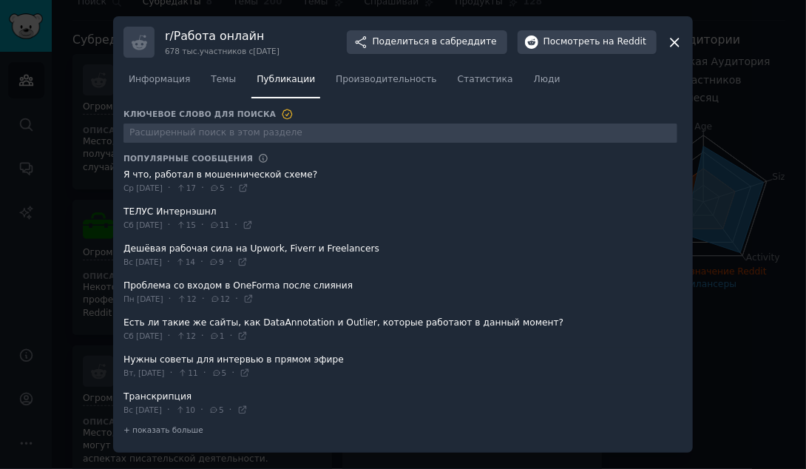
click at [395, 155] on dt "Популярные сообщения" at bounding box center [401, 158] width 554 height 10
click at [673, 41] on icon at bounding box center [675, 42] width 8 height 8
